Goal: Transaction & Acquisition: Purchase product/service

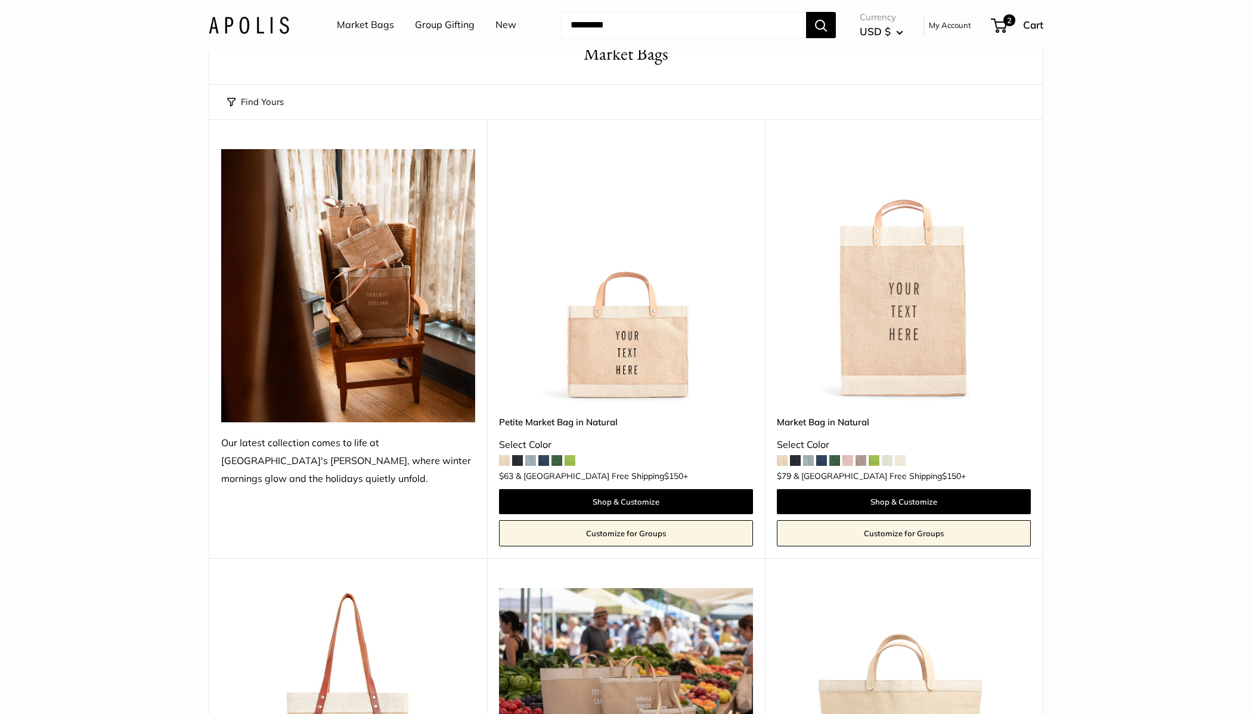
scroll to position [65, 0]
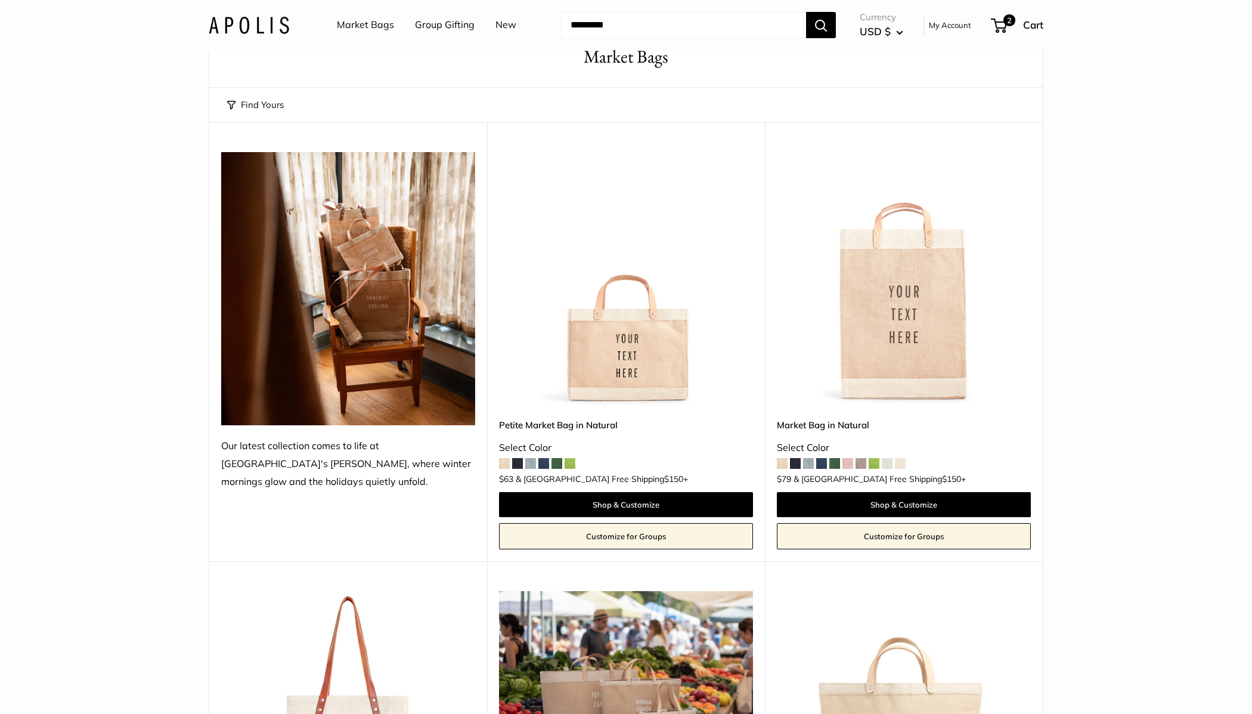
click at [861, 465] on span at bounding box center [861, 463] width 11 height 11
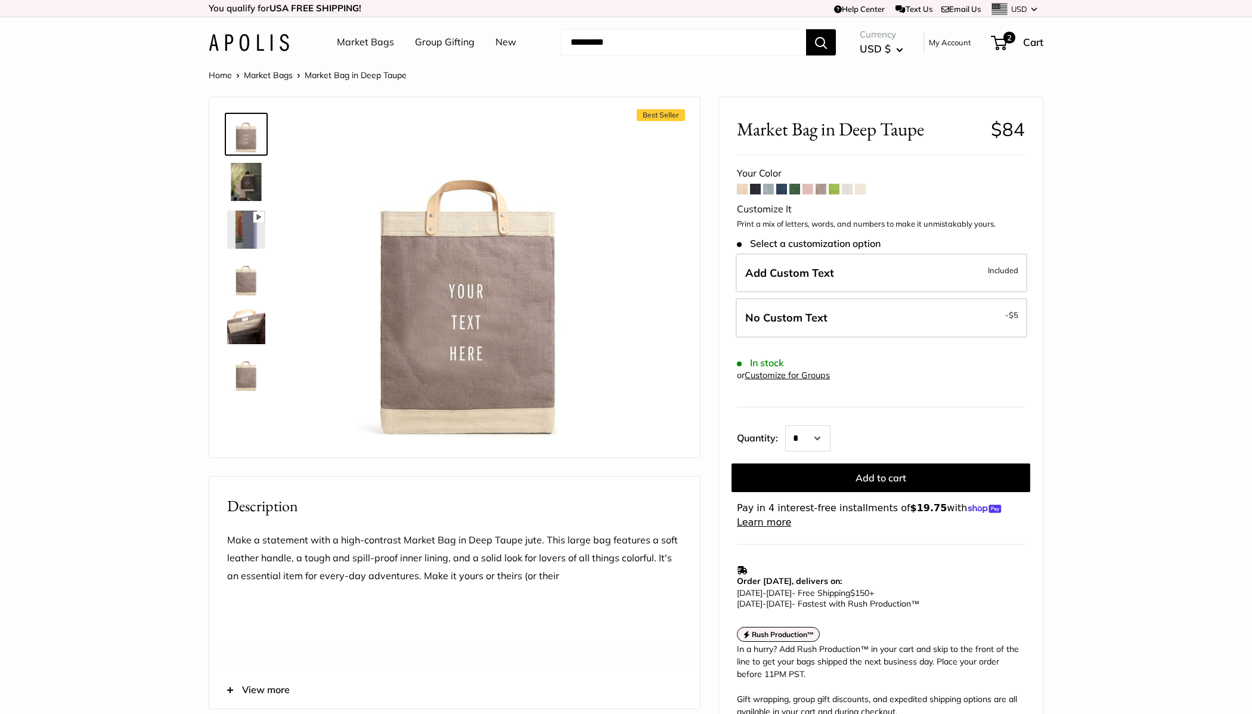
click at [255, 190] on img at bounding box center [246, 182] width 38 height 38
